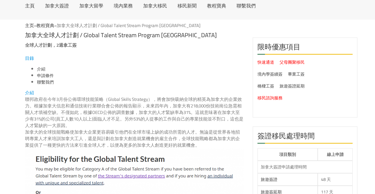
scroll to position [30, 0]
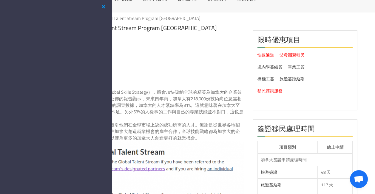
click at [101, 6] on button "button" at bounding box center [103, 6] width 7 height 7
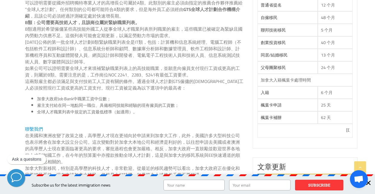
scroll to position [328, 0]
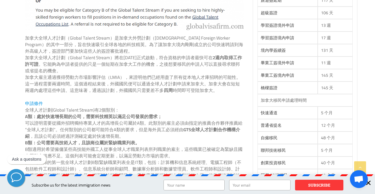
scroll to position [179, 0]
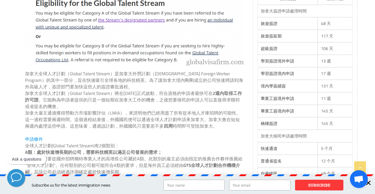
drag, startPoint x: 48, startPoint y: 99, endPoint x: 63, endPoint y: 104, distance: 16.3
click at [64, 106] on p "加拿大全球人才計劃（Global Talent Stream）將在[DATE]正式啟動，符合資格的申請者最快可在 2週內取得工作許可證 。它能夠為申請者提供的…" at bounding box center [134, 100] width 219 height 20
click at [62, 103] on p "加拿大全球人才計劃（Global Talent Stream）將在6月12日正式啟動，符合資格的申請者最快可在 2週內取得工作許可證 。它能夠為申請者提供的只…" at bounding box center [134, 100] width 219 height 20
drag, startPoint x: 55, startPoint y: 99, endPoint x: 74, endPoint y: 106, distance: 20.1
click at [74, 106] on p "加拿大全球人才計劃（Global Talent Stream）將在6月12日正式啟動，符合資格的申請者最快可在 2週內取得工作許可證 。它能夠為申請者提供的只…" at bounding box center [134, 100] width 219 height 20
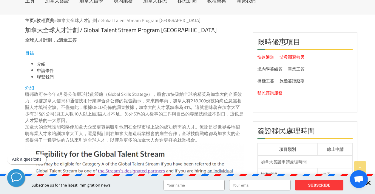
scroll to position [0, 0]
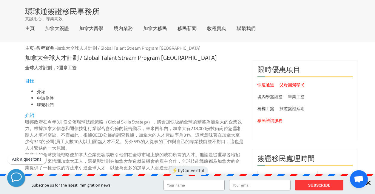
click at [370, 183] on div at bounding box center [367, 182] width 13 height 13
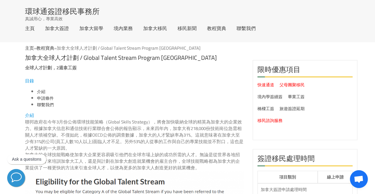
click at [153, 143] on p "聯邦政府在今年3月份公佈環球技能策略（Global Skills Strategy），將會加快吸納全球的精英為加拿大的企業效力。根據加拿大信息和通信技術行業聯…" at bounding box center [134, 135] width 219 height 33
drag, startPoint x: 167, startPoint y: 134, endPoint x: 198, endPoint y: 140, distance: 31.1
click at [198, 140] on p "聯邦政府在今年3月份公佈環球技能策略（Global Skills Strategy），將會加快吸納全球的精英為加拿大的企業效力。根據加拿大信息和通信技術行業聯…" at bounding box center [134, 135] width 219 height 33
click at [177, 141] on p "聯邦政府在今年3月份公佈環球技能策略（Global Skills Strategy），將會加快吸納全球的精英為加拿大的企業效力。根據加拿大信息和通信技術行業聯…" at bounding box center [134, 135] width 219 height 33
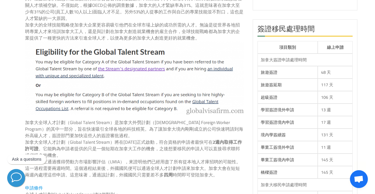
scroll to position [149, 0]
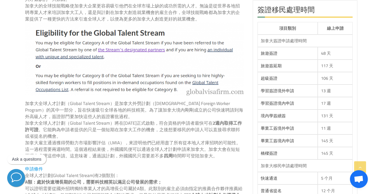
click at [150, 119] on p "加拿大全球人才計劃（Global Talent Stream）是加拿大外勞計劃（[DEMOGRAPHIC_DATA] Foreign Worker Progr…" at bounding box center [134, 110] width 219 height 20
drag, startPoint x: 131, startPoint y: 129, endPoint x: 213, endPoint y: 144, distance: 83.6
click at [210, 142] on p "加拿大雇主通過獲得勞動力市場影響評估（LMIA），來證明他們已經用盡了所有從本地人才庫招聘的可能性。這一過程需要兩週時間。這個過程結束後，外國國民便可以通過全…" at bounding box center [134, 150] width 219 height 20
click at [209, 138] on p "加拿大全球人才計劃（Global Talent Stream）將在6月12日正式啟動，符合資格的申請者最快可在 2週內取得工作許可證 。它能夠為申請者提供的只…" at bounding box center [134, 130] width 219 height 20
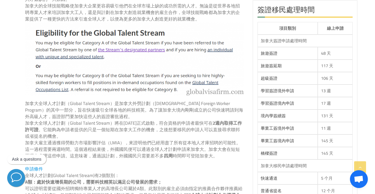
drag, startPoint x: 205, startPoint y: 135, endPoint x: 203, endPoint y: 131, distance: 4.4
click at [205, 135] on p "加拿大全球人才計劃（Global Talent Stream）將在6月12日正式啟動，符合資格的申請者最快可在 2週內取得工作許可證 。它能夠為申請者提供的只…" at bounding box center [134, 130] width 219 height 20
click at [202, 130] on p "加拿大全球人才計劃（Global Talent Stream）將在6月12日正式啟動，符合資格的申請者最快可在 2週內取得工作許可證 。它能夠為申請者提供的只…" at bounding box center [134, 130] width 219 height 20
